Goal: Check status: Check status

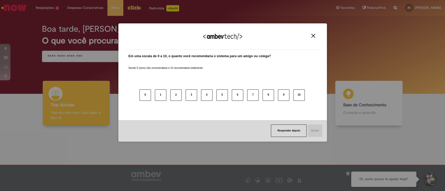
click at [314, 36] on img "Close" at bounding box center [313, 36] width 4 height 4
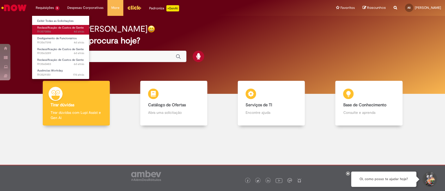
click at [52, 32] on span "4d atrás 4 dias atrás R13570886" at bounding box center [60, 32] width 47 height 4
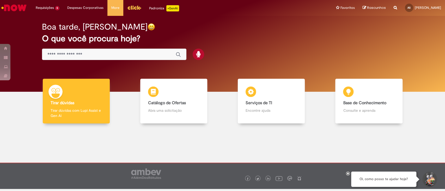
scroll to position [3, 0]
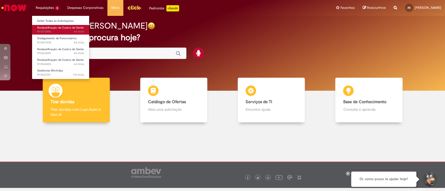
click at [52, 27] on span "Reclassificação de Custos de Gente" at bounding box center [60, 28] width 46 height 4
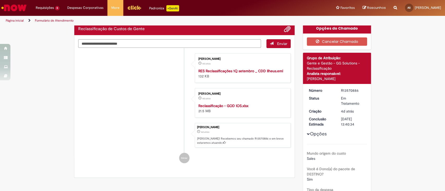
scroll to position [0, 0]
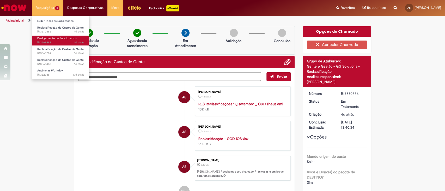
click at [59, 38] on span "Desligamento de Funcionários" at bounding box center [56, 38] width 39 height 4
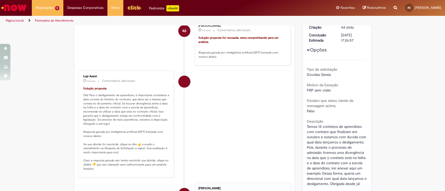
scroll to position [69, 0]
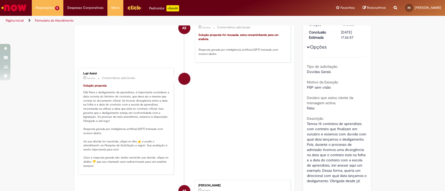
click at [265, 104] on li "Lupi Assist 4d atrás 4 dias atrás Comentários adicionais Solução proposta: Olá!…" at bounding box center [184, 121] width 213 height 107
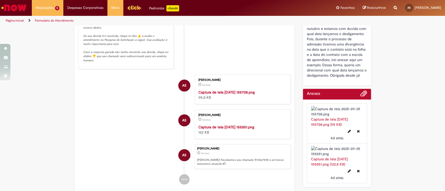
scroll to position [208, 0]
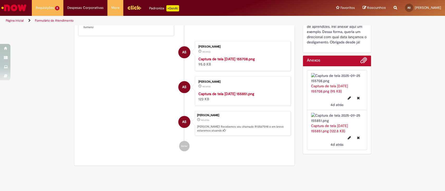
click at [231, 57] on img "Histórico de tíquete" at bounding box center [241, 57] width 87 height 0
click at [235, 91] on img "Histórico de tíquete" at bounding box center [241, 91] width 87 height 0
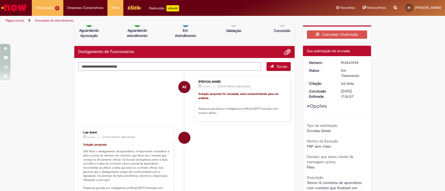
scroll to position [0, 0]
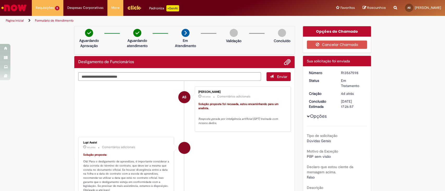
click at [341, 71] on div "R13567598" at bounding box center [353, 72] width 24 height 5
copy div "R13567598"
